Goal: Book appointment/travel/reservation

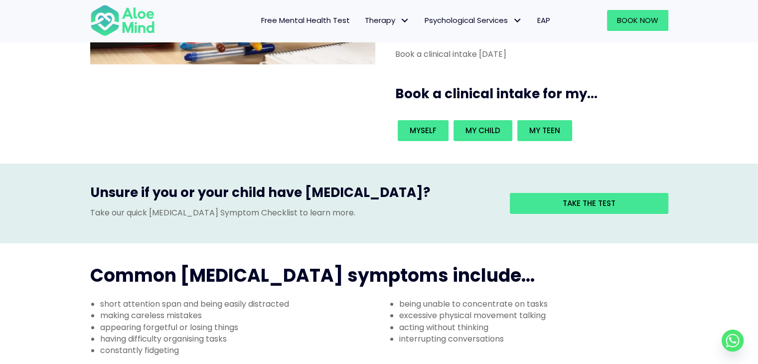
scroll to position [199, 0]
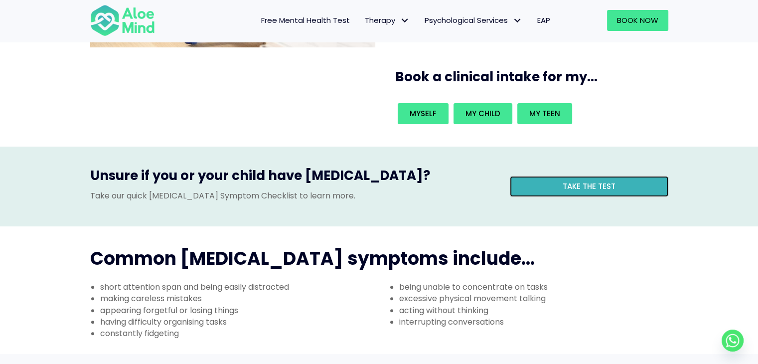
click at [571, 181] on span "Take the test" at bounding box center [589, 186] width 53 height 10
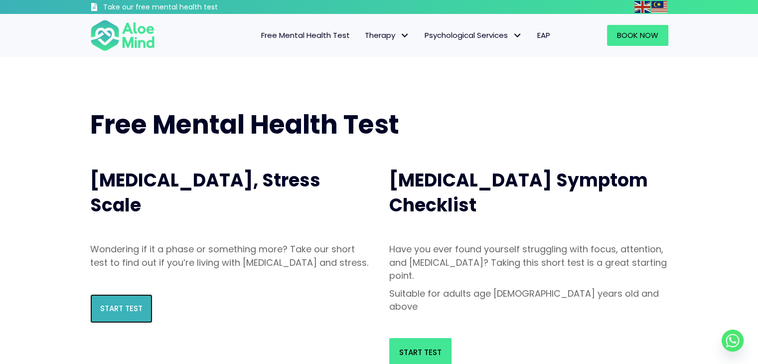
click at [113, 314] on span "Start Test" at bounding box center [121, 308] width 42 height 10
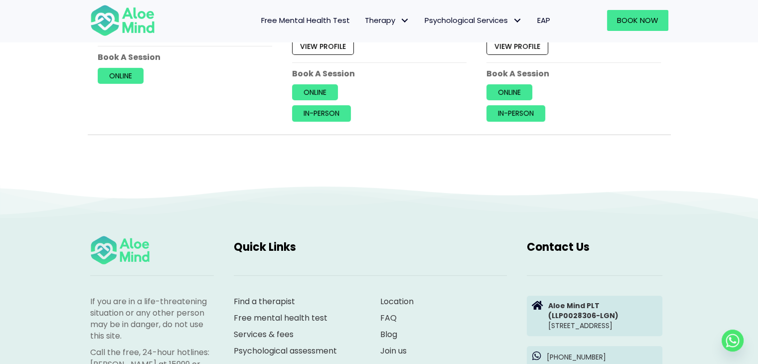
scroll to position [4286, 0]
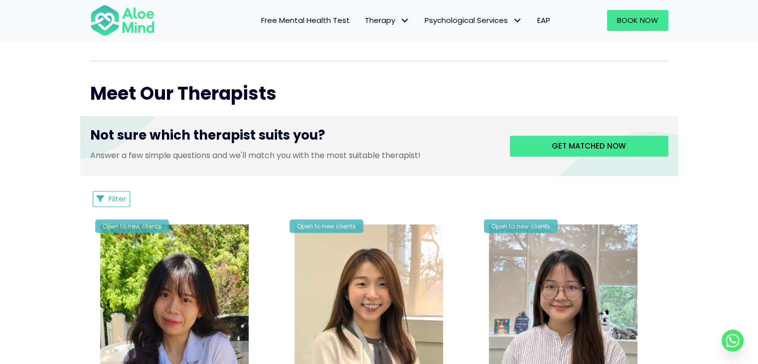
scroll to position [349, 0]
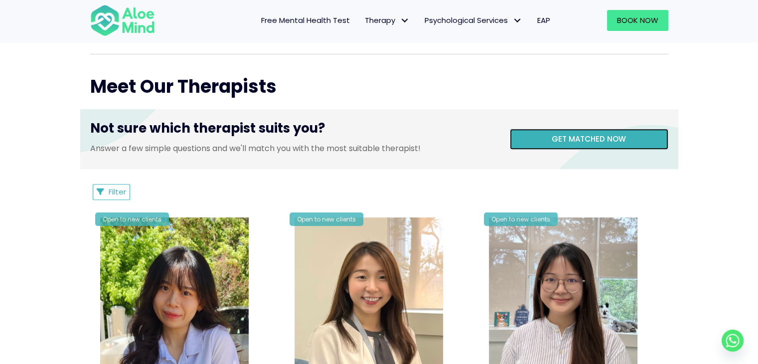
click at [535, 141] on link "Get matched now" at bounding box center [589, 139] width 158 height 21
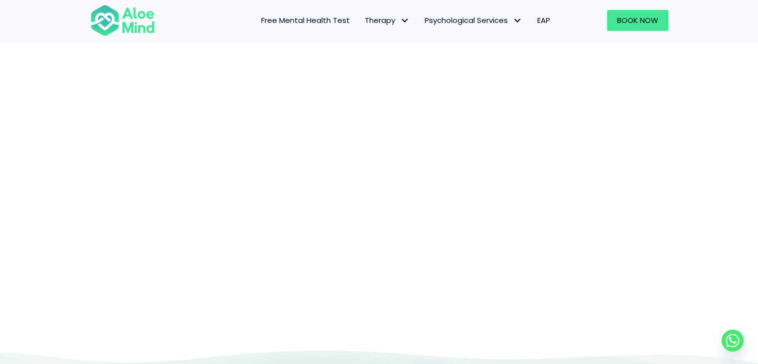
scroll to position [104, 0]
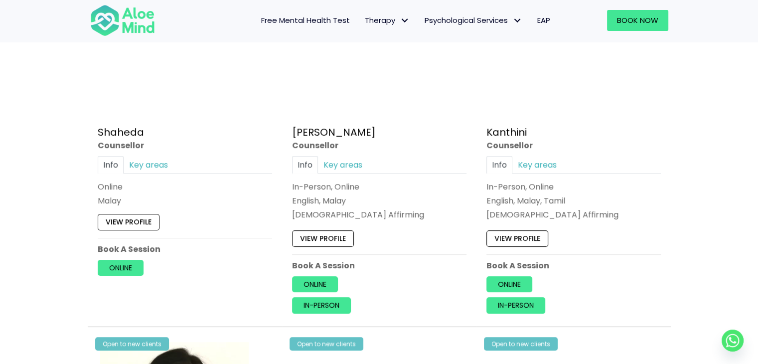
scroll to position [648, 0]
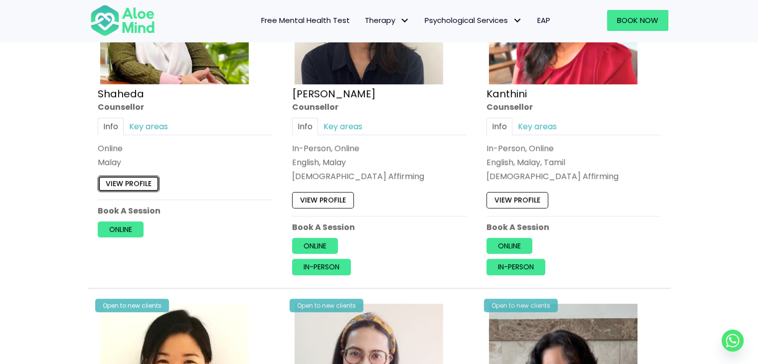
click at [132, 184] on link "View profile" at bounding box center [129, 184] width 62 height 16
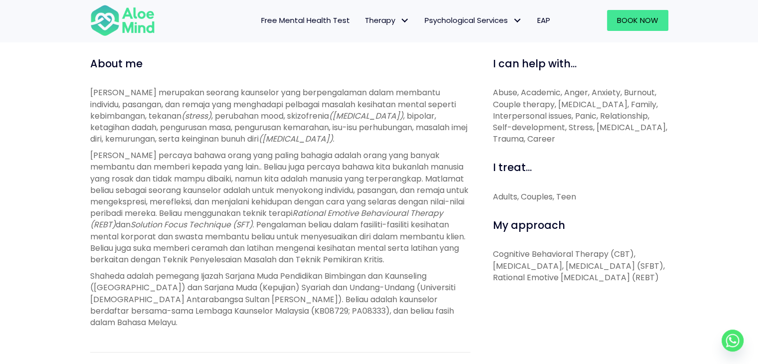
scroll to position [150, 0]
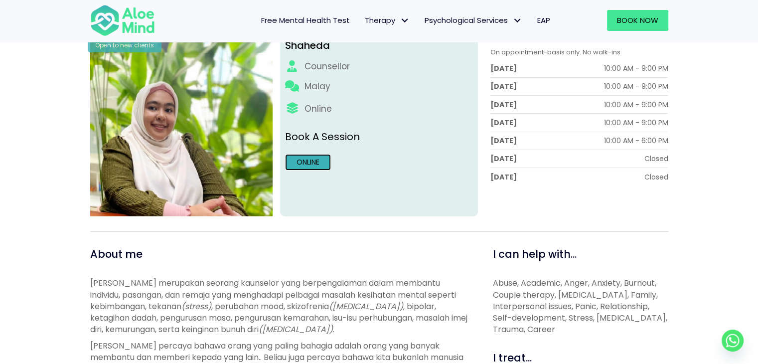
click at [311, 168] on link "Online" at bounding box center [308, 162] width 46 height 16
